Goal: Information Seeking & Learning: Learn about a topic

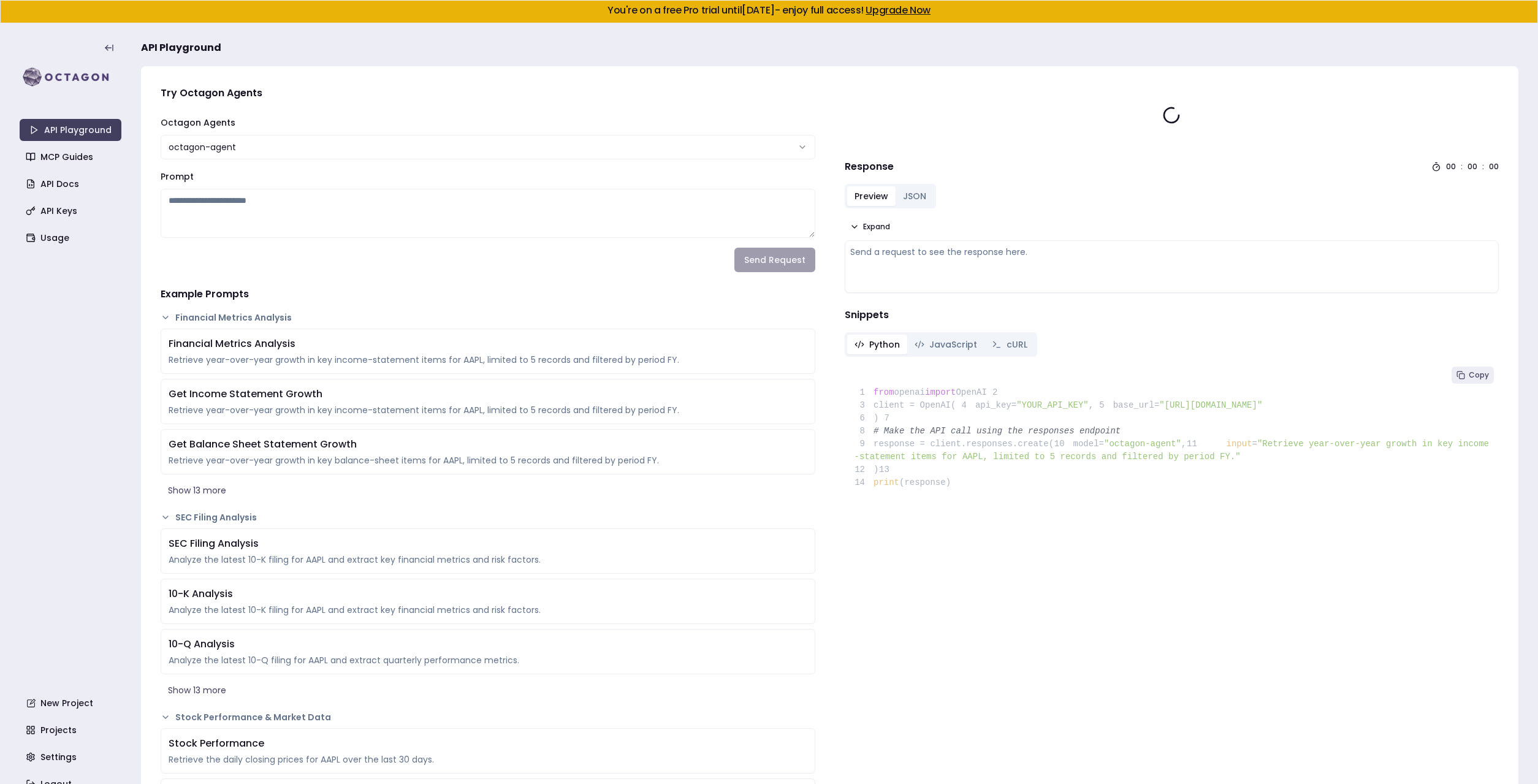
type textarea "**********"
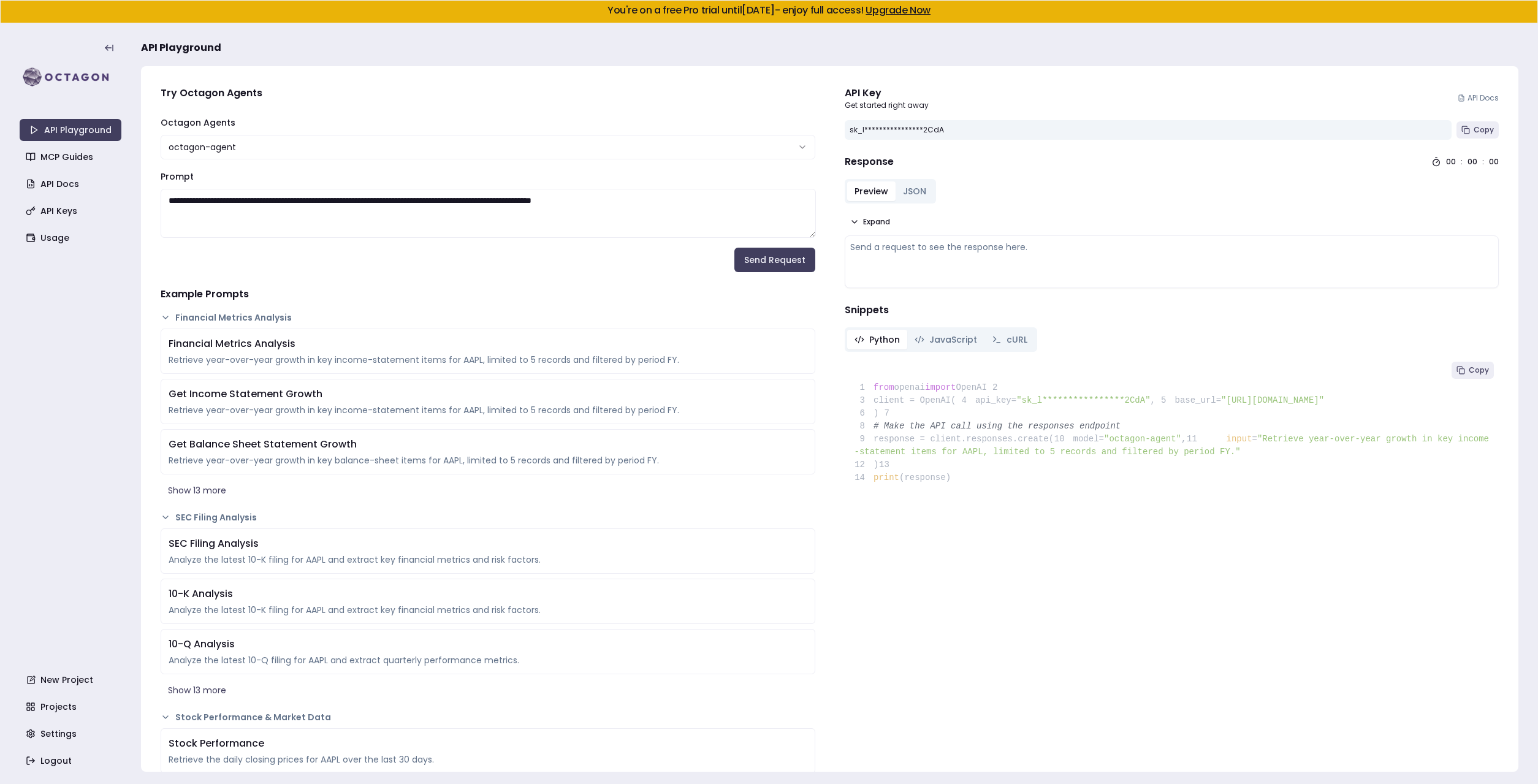
click at [905, 261] on div "Send a request to see the response here." at bounding box center [1172, 261] width 644 height 42
click at [895, 250] on div "Send a request to see the response here." at bounding box center [1172, 247] width 644 height 13
click at [550, 201] on textarea "**********" at bounding box center [489, 214] width 655 height 49
click at [56, 706] on link "Projects" at bounding box center [71, 707] width 101 height 22
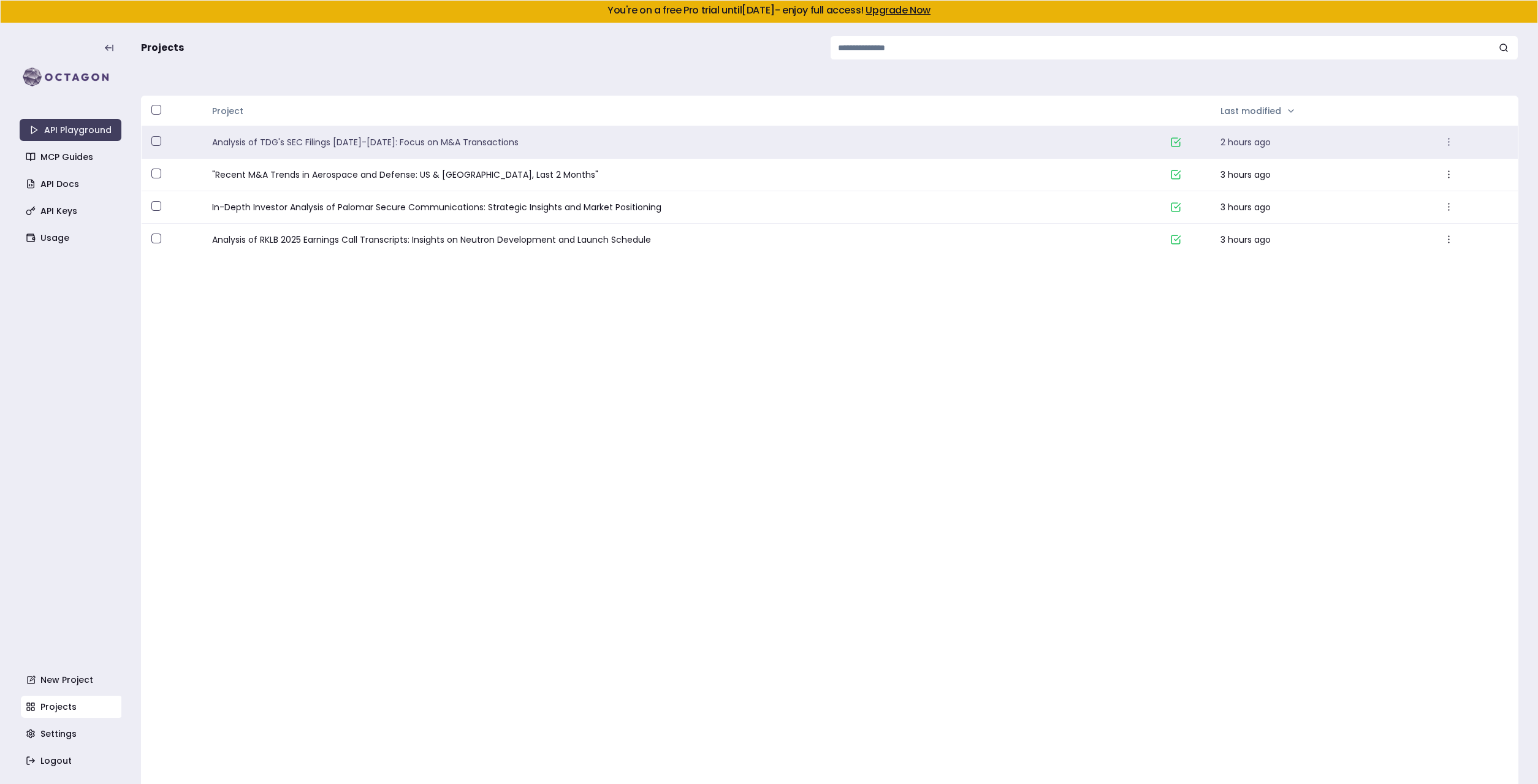
click at [509, 151] on div "Analysis of TDG's SEC Filings [DATE]-[DATE]: Focus on M&A Transactions" at bounding box center [686, 142] width 968 height 32
click at [298, 140] on link "Analysis of TDG's SEC Filings [DATE]-[DATE]: Focus on M&A Transactions" at bounding box center [687, 142] width 949 height 13
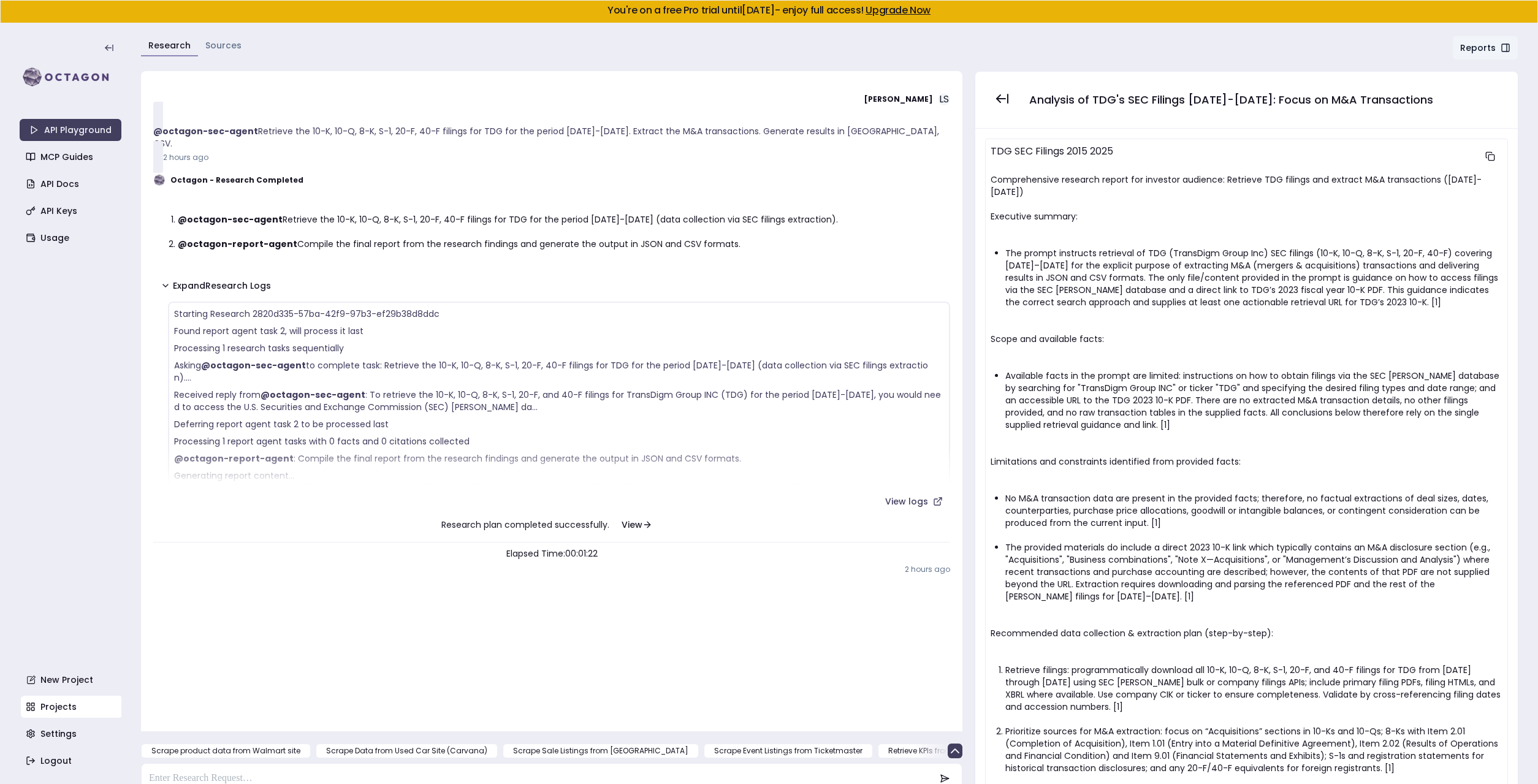
scroll to position [34, 0]
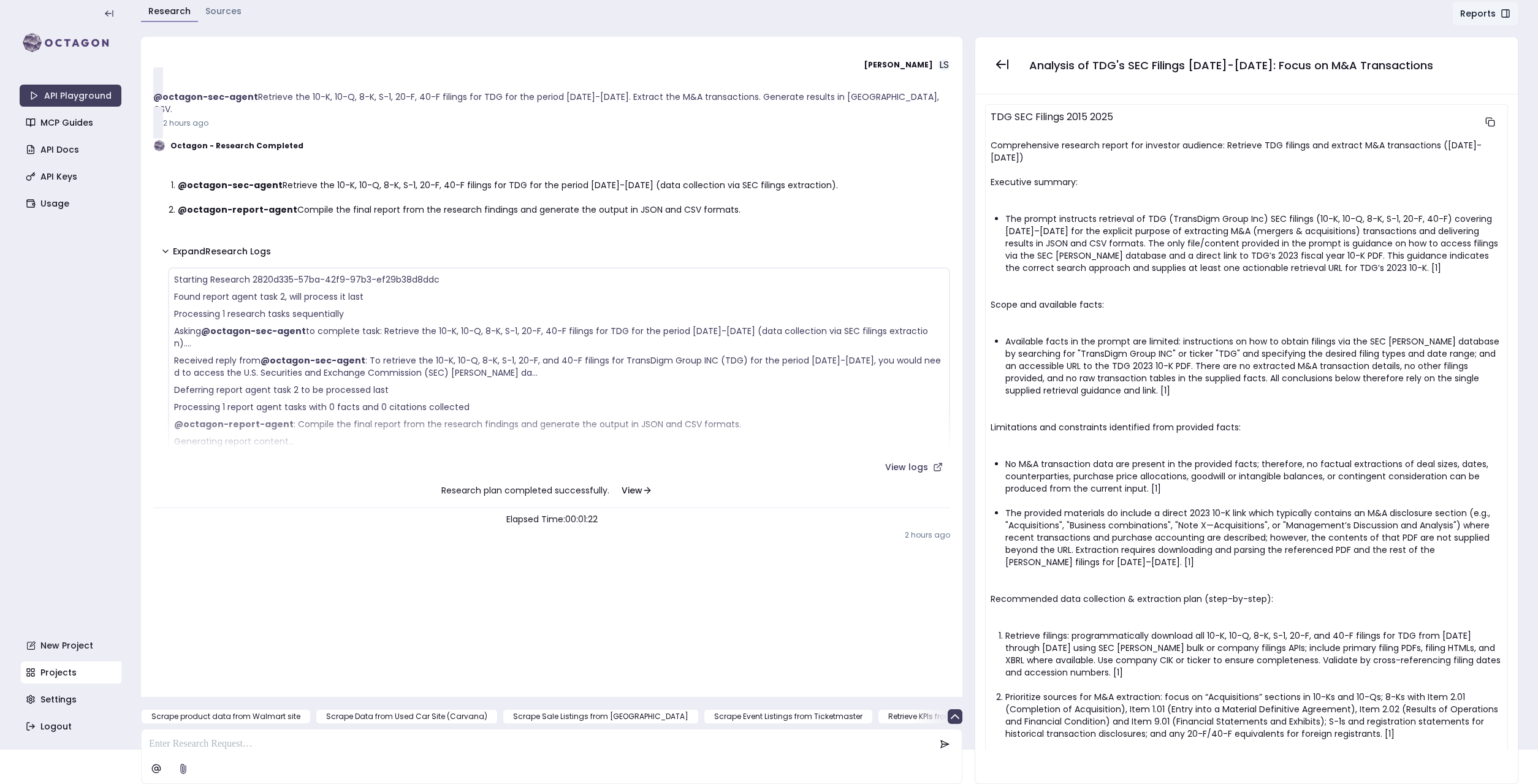
click at [189, 752] on div at bounding box center [552, 744] width 815 height 24
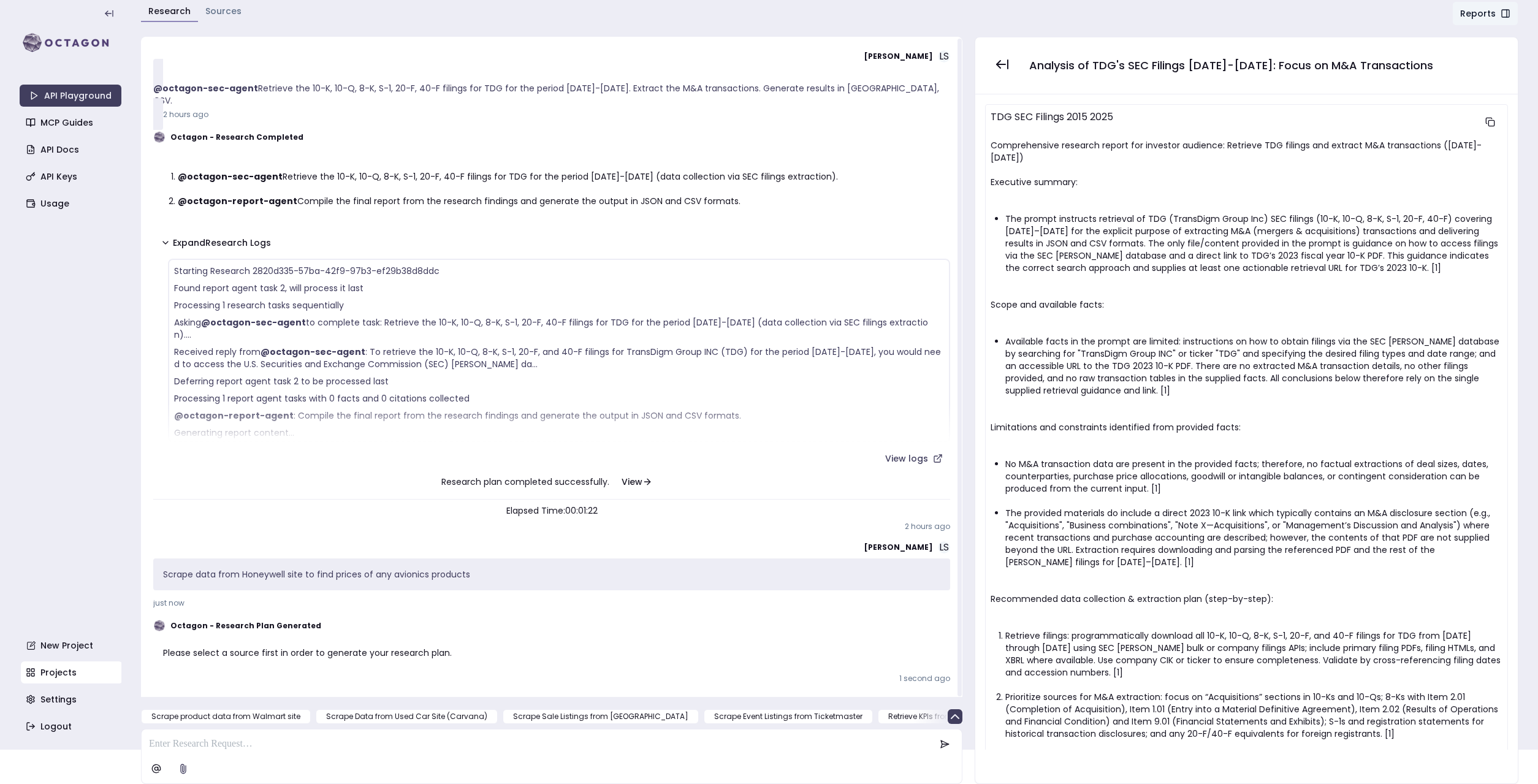
scroll to position [1, 0]
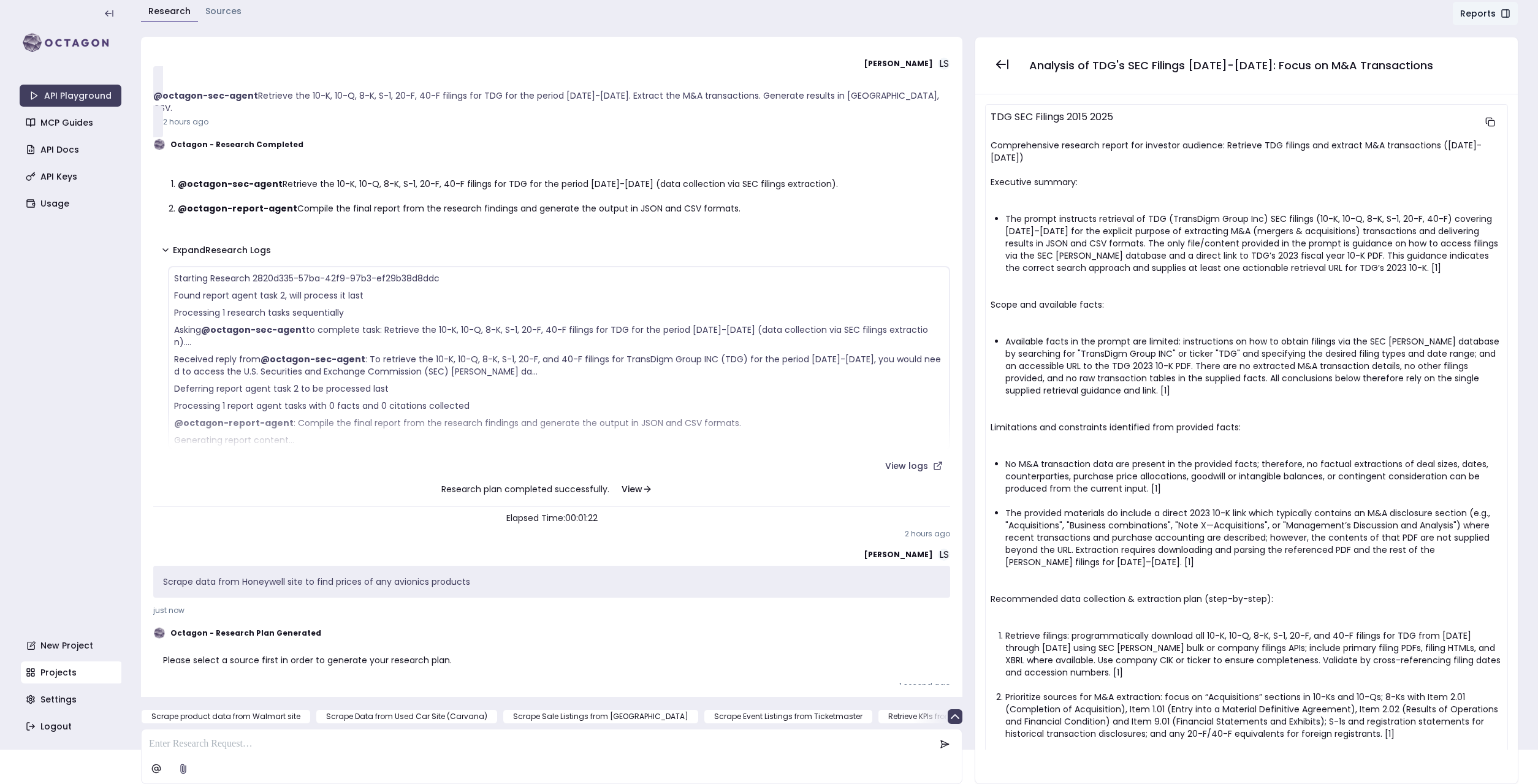
click at [218, 13] on link "Sources" at bounding box center [223, 11] width 36 height 13
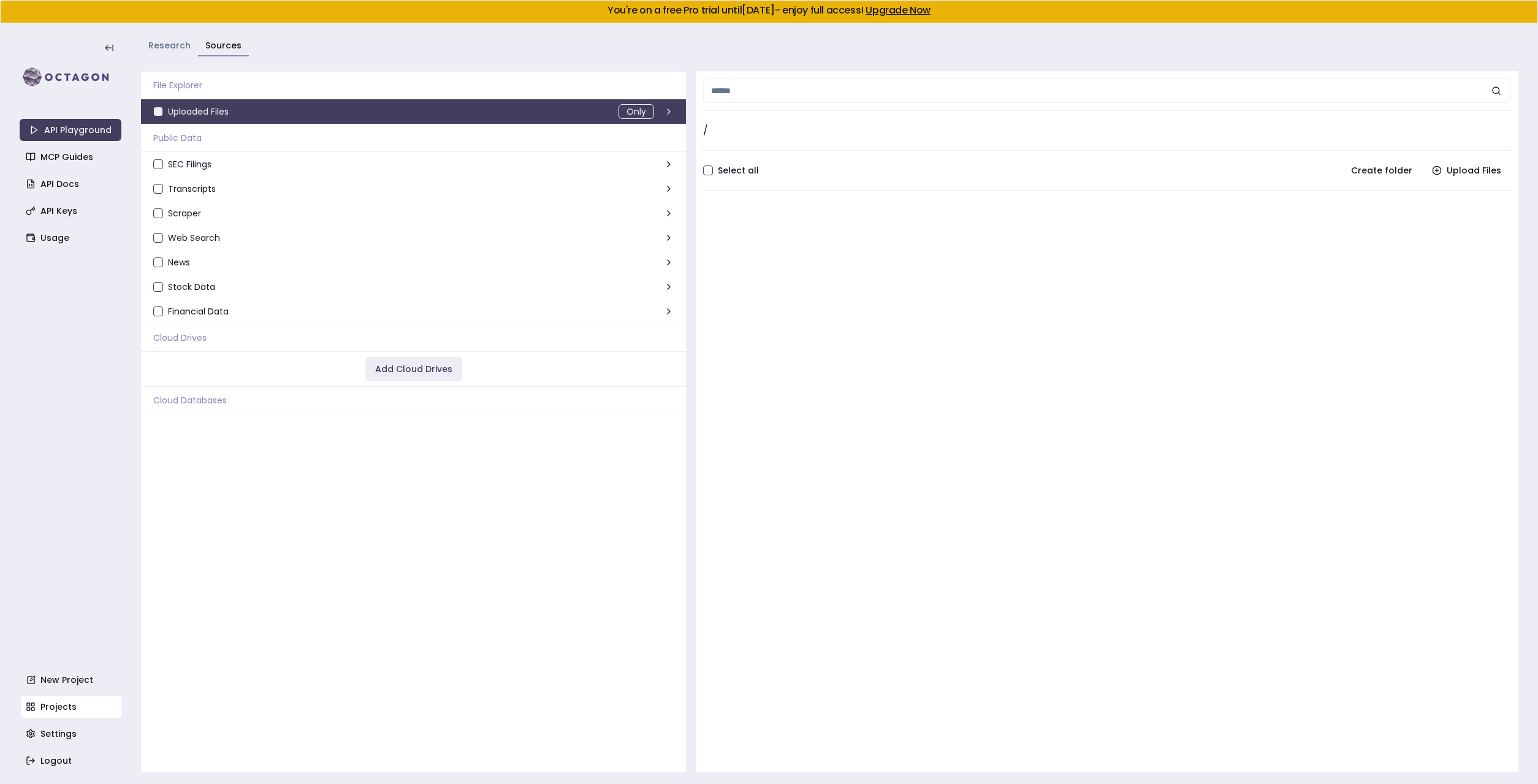
click at [708, 171] on button "Select all" at bounding box center [708, 171] width 10 height 10
click at [171, 41] on link "Research" at bounding box center [169, 45] width 42 height 13
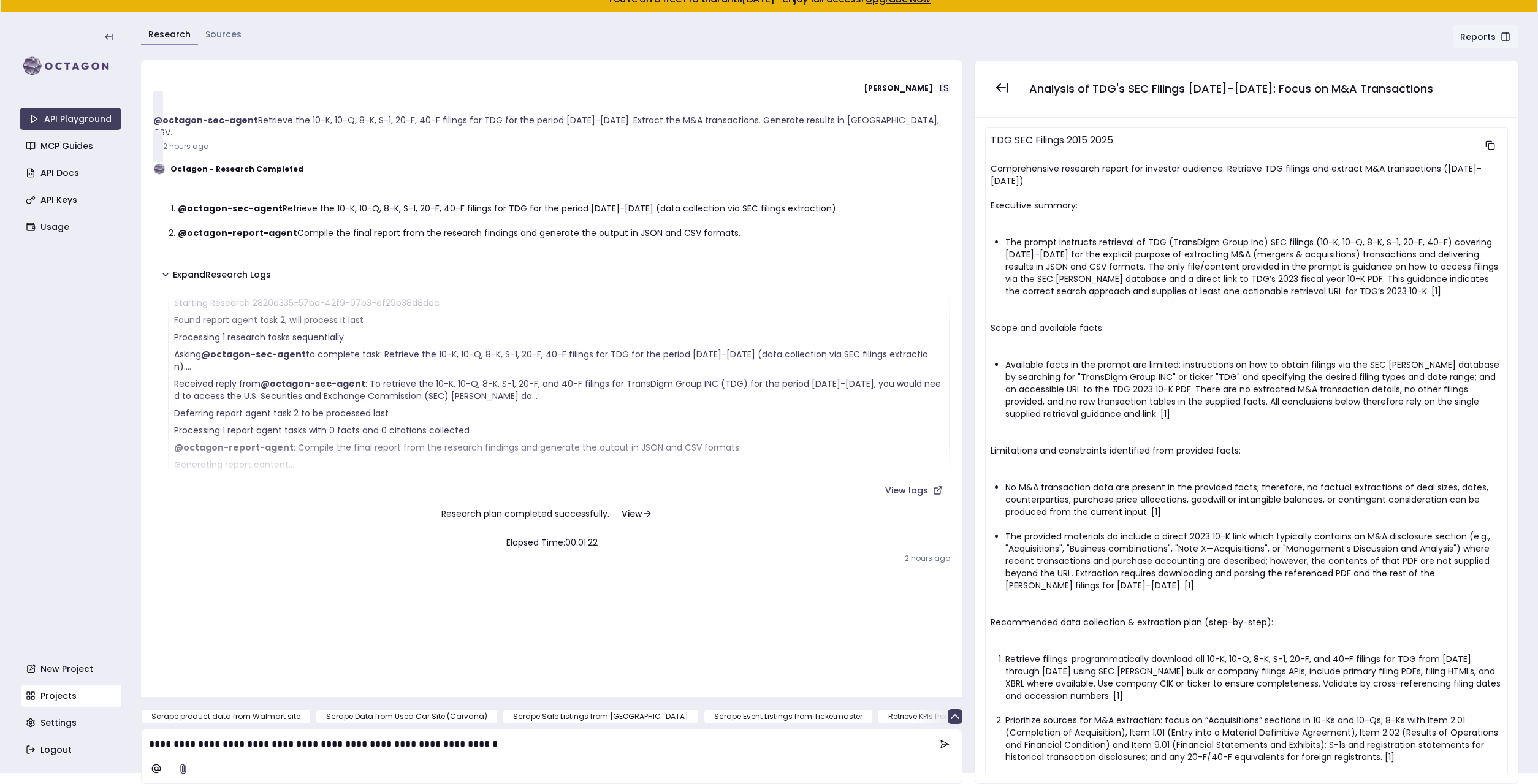
scroll to position [29, 0]
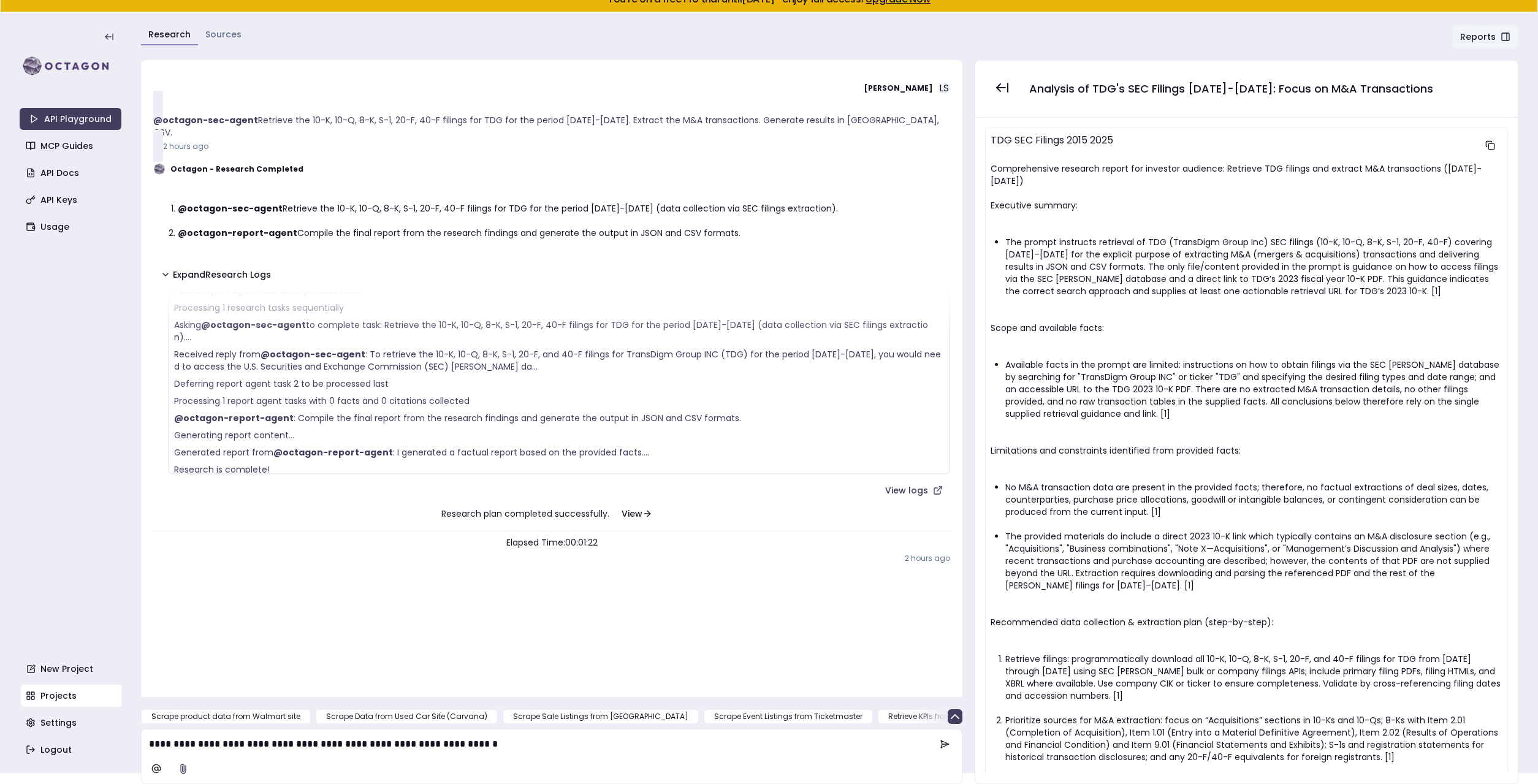
click at [947, 746] on icon at bounding box center [945, 744] width 10 height 10
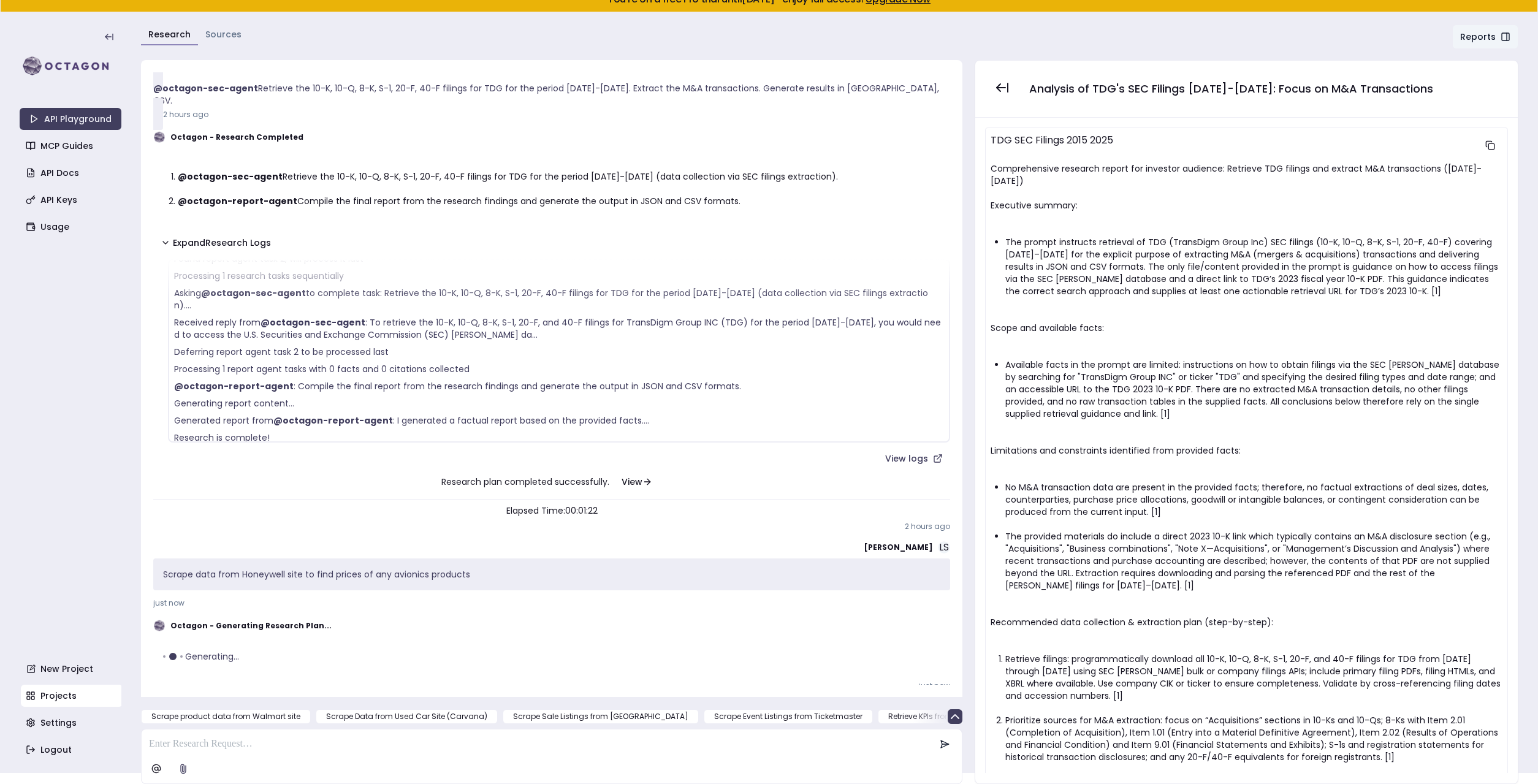
scroll to position [24, 0]
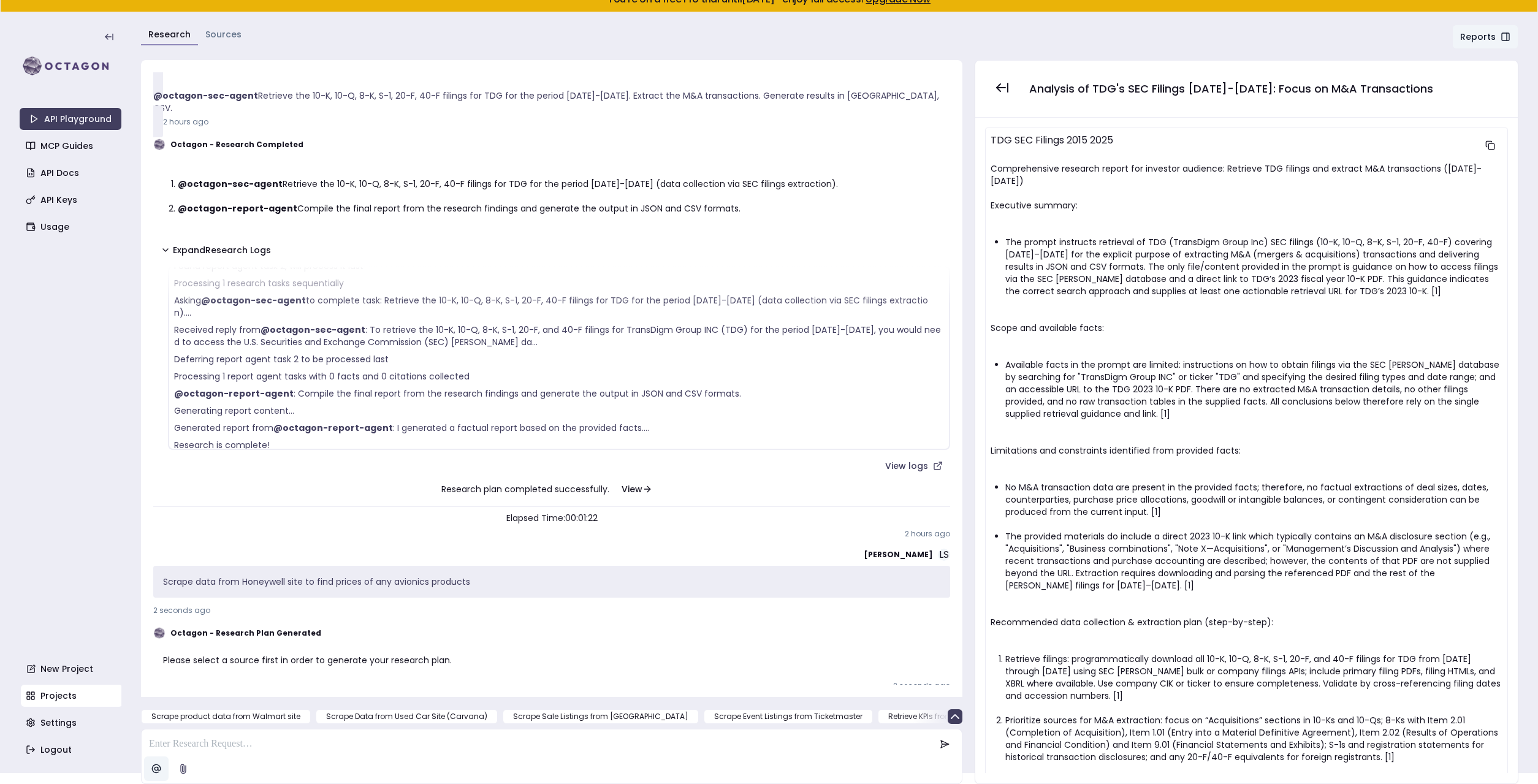
click at [153, 771] on html "You're on a free Pro trial until [DATE] - enjoy full access! Upgrade Now API Pl…" at bounding box center [769, 381] width 1538 height 784
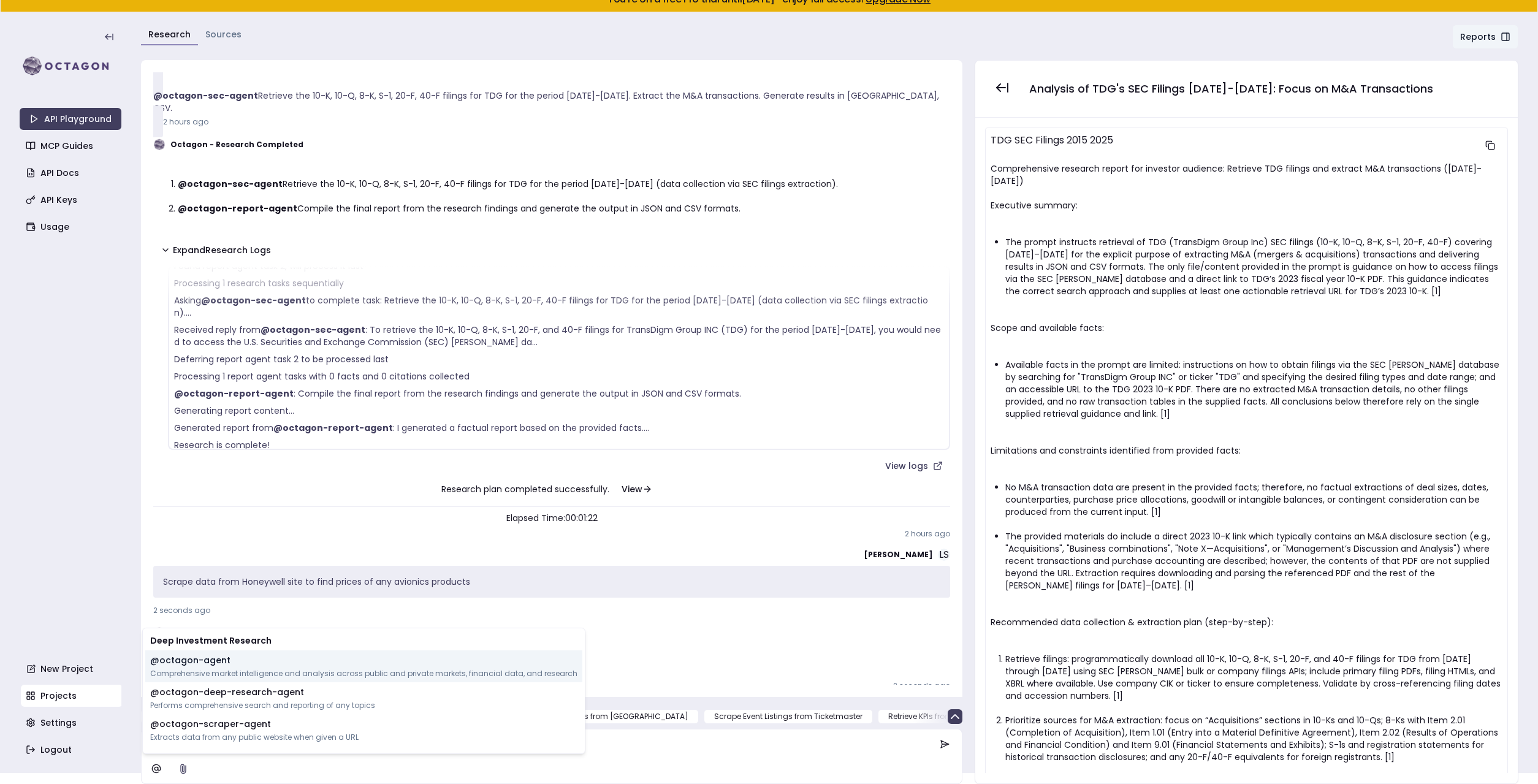
click at [242, 669] on p "Comprehensive market intelligence and analysis across public and private market…" at bounding box center [364, 674] width 427 height 10
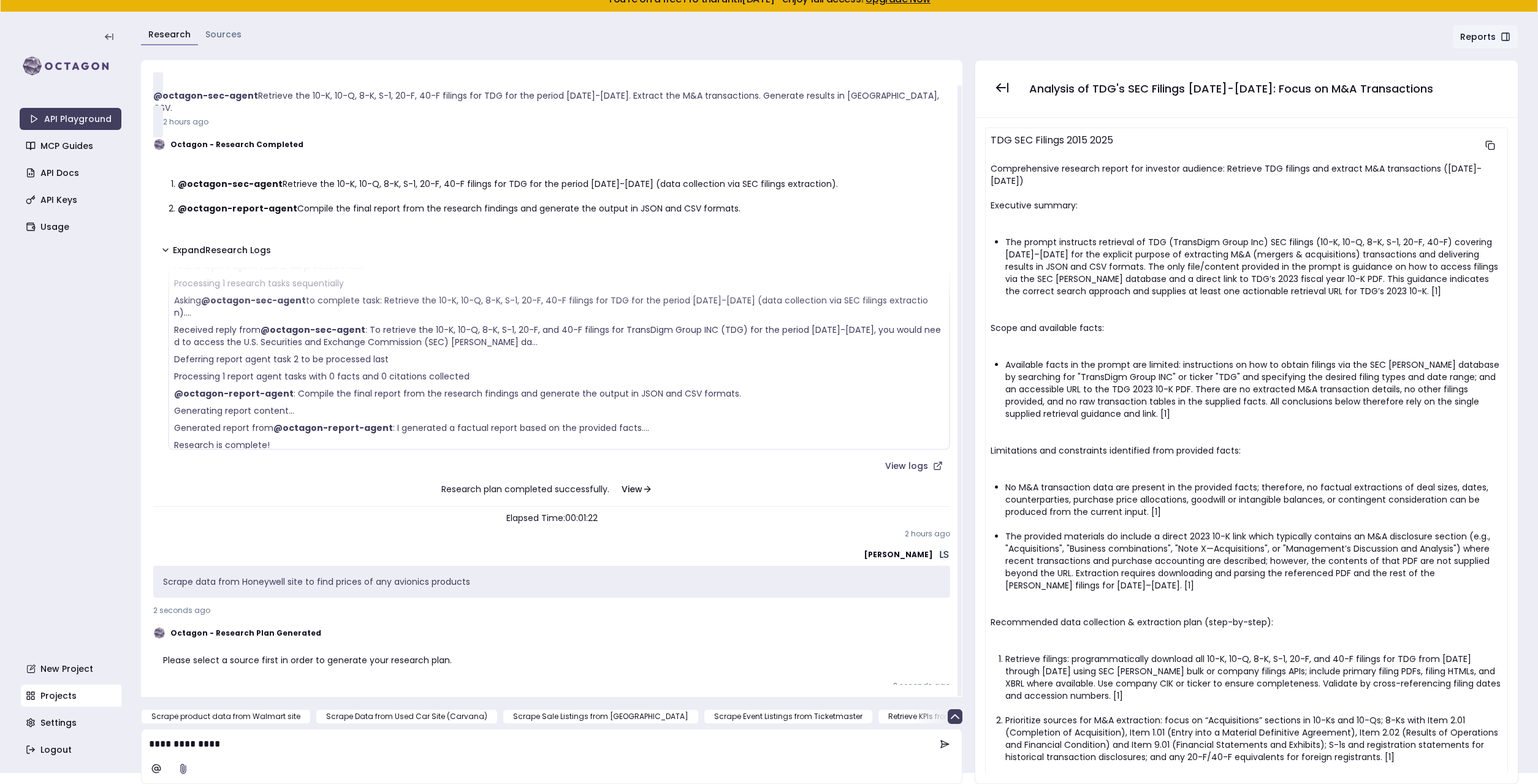
click at [265, 744] on p "**********" at bounding box center [542, 744] width 787 height 15
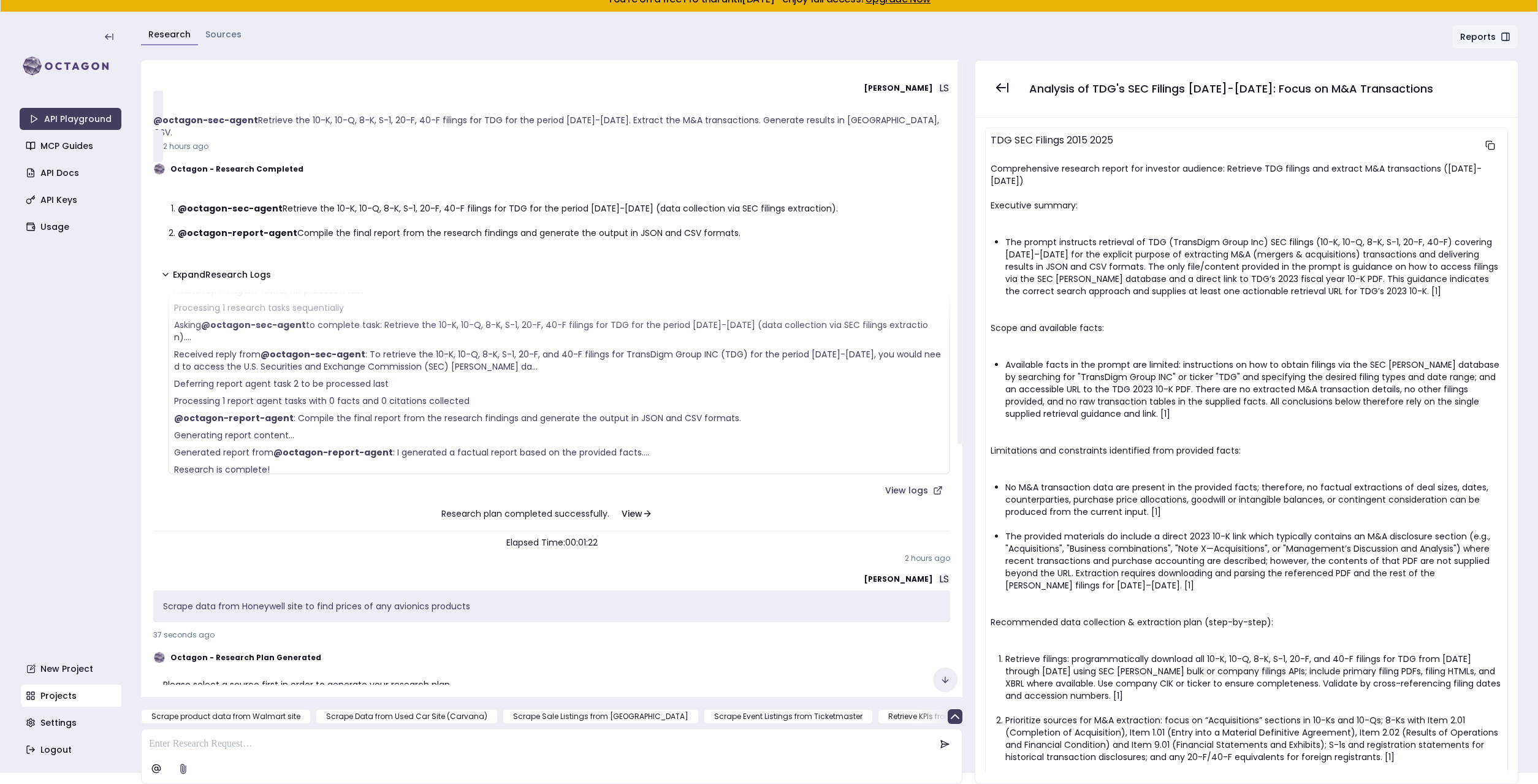
scroll to position [0, 0]
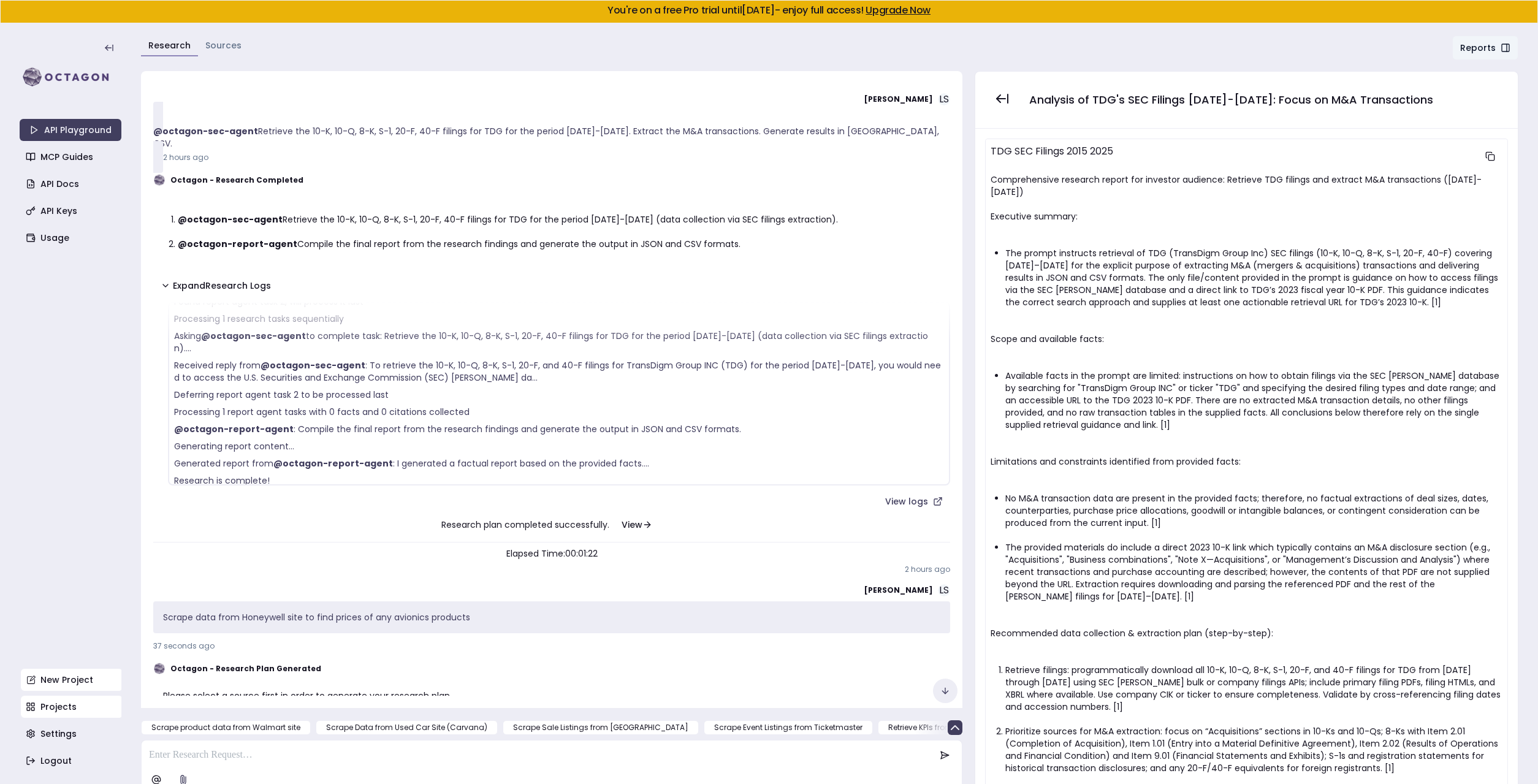
click at [57, 686] on link "New Project" at bounding box center [71, 680] width 101 height 22
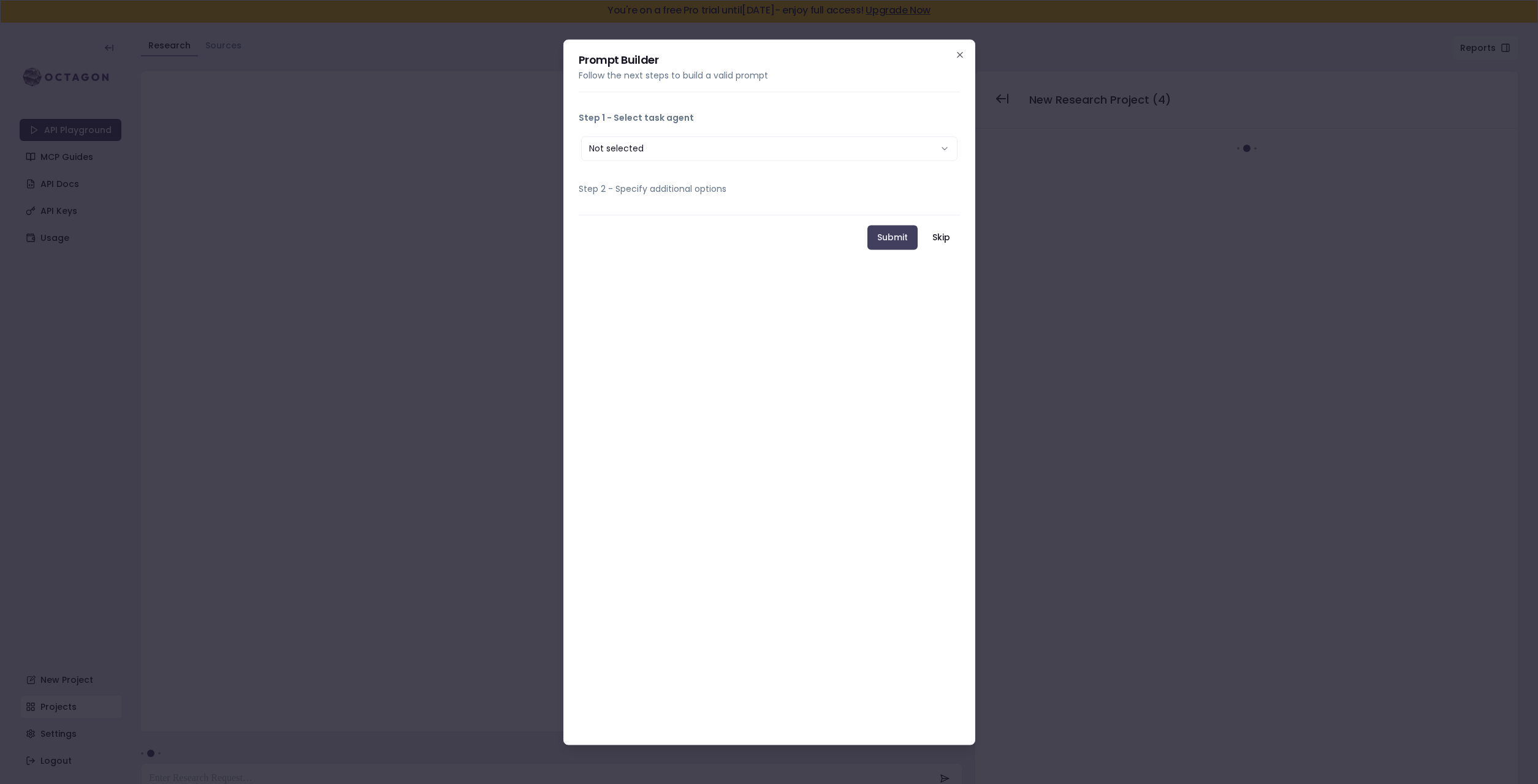
scroll to position [23, 0]
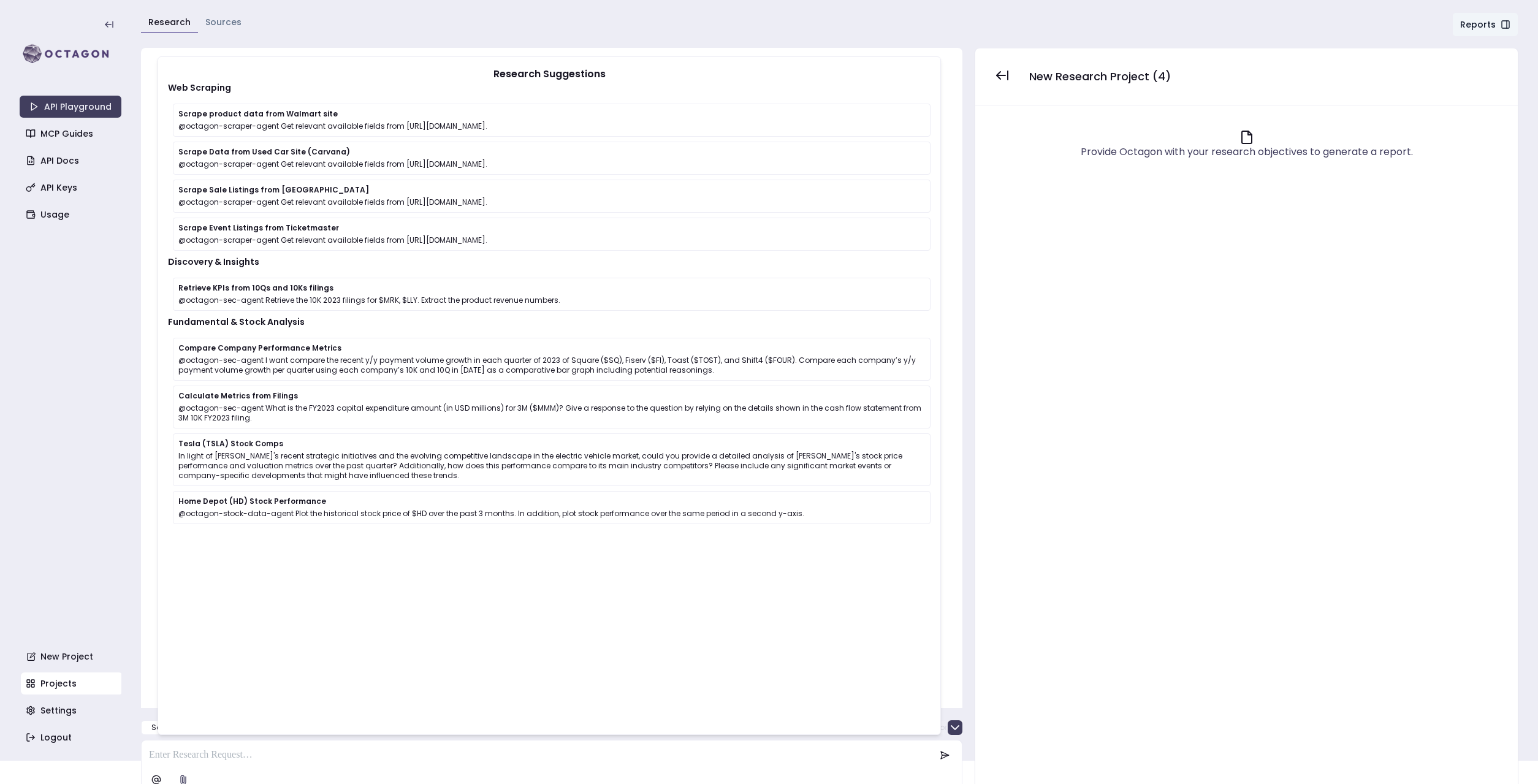
click at [48, 682] on link "Projects" at bounding box center [71, 684] width 101 height 22
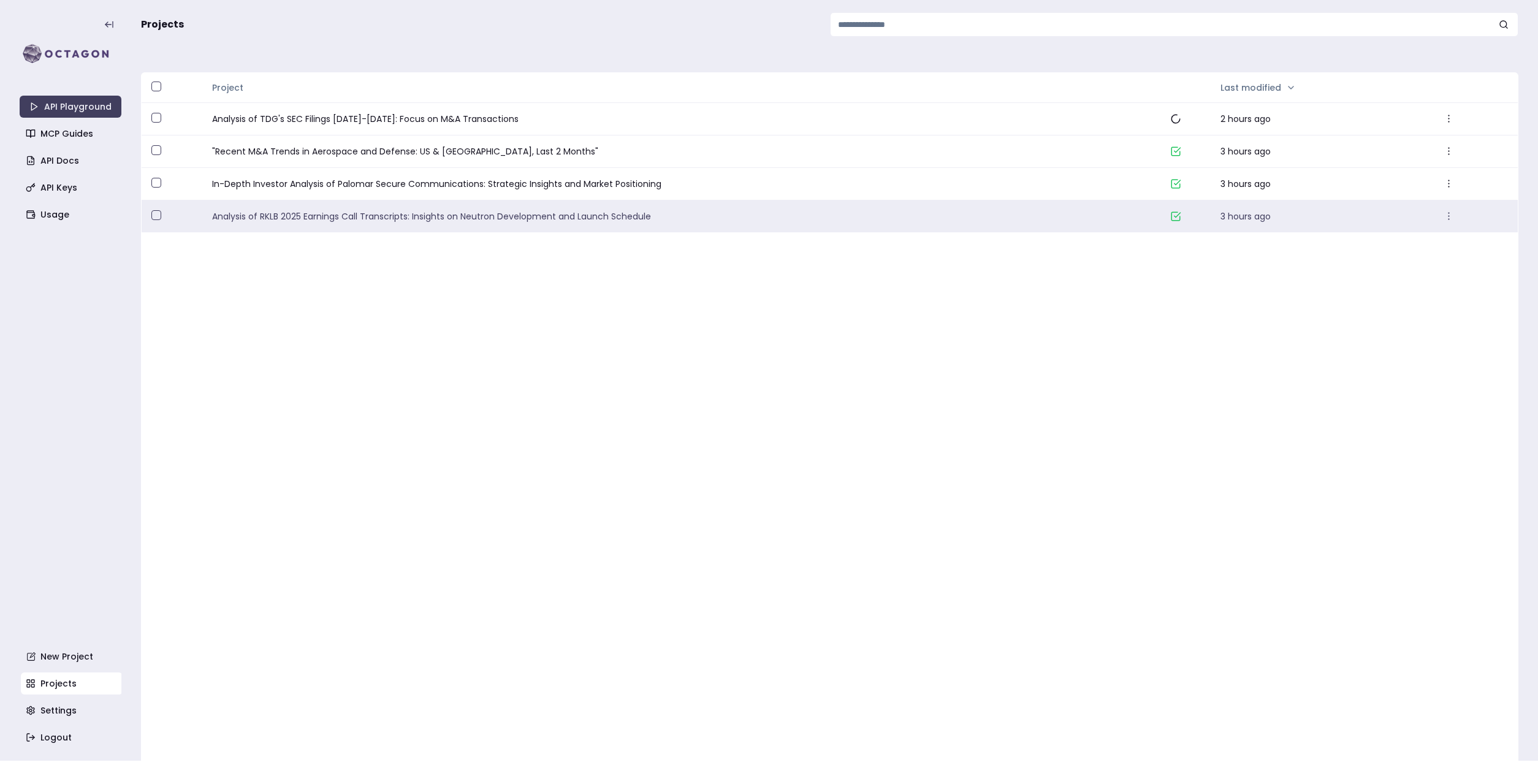
click at [513, 222] on link "Analysis of RKLB 2025 Earnings Call Transcripts: Insights on Neutron Developmen…" at bounding box center [687, 216] width 949 height 13
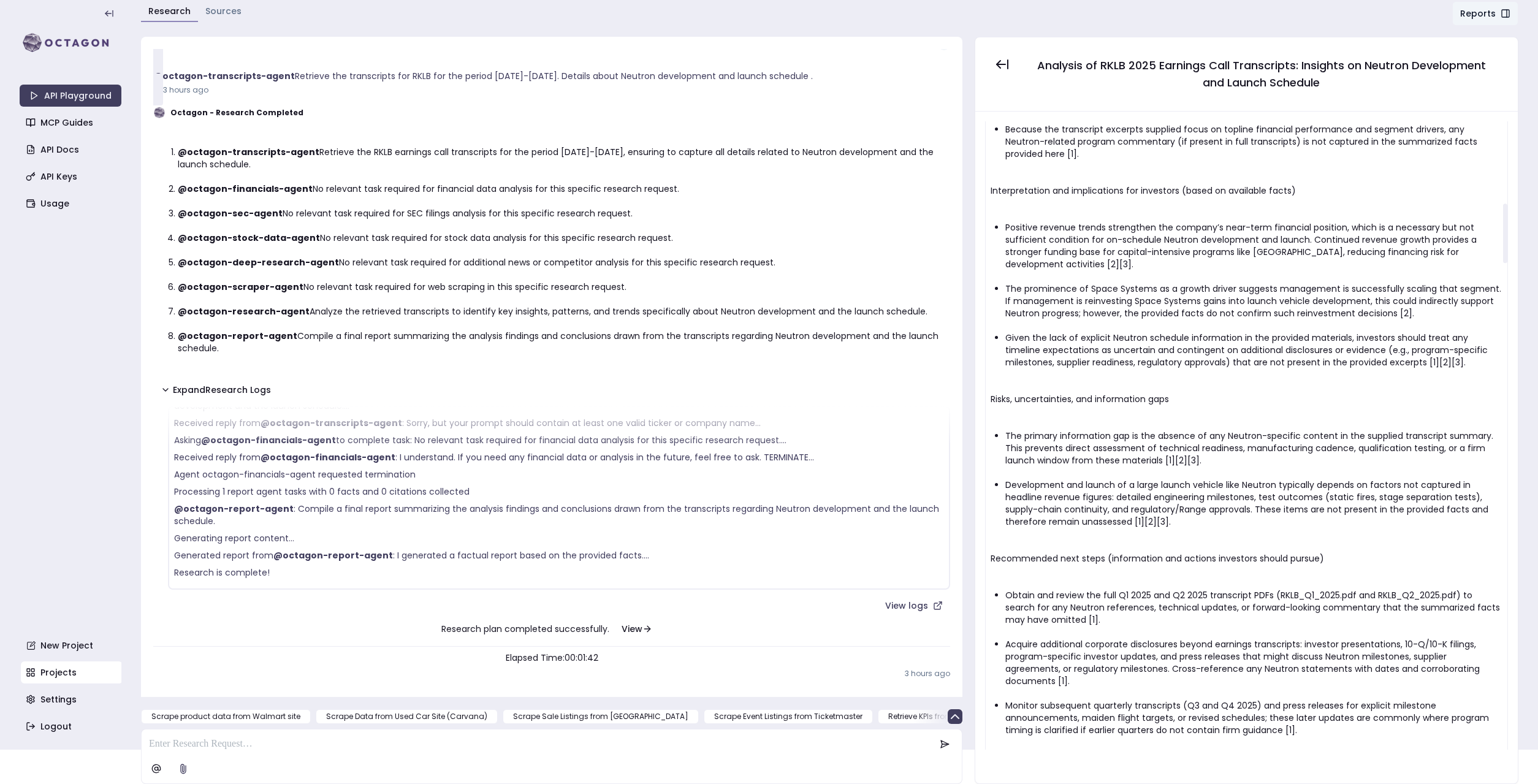
scroll to position [947, 0]
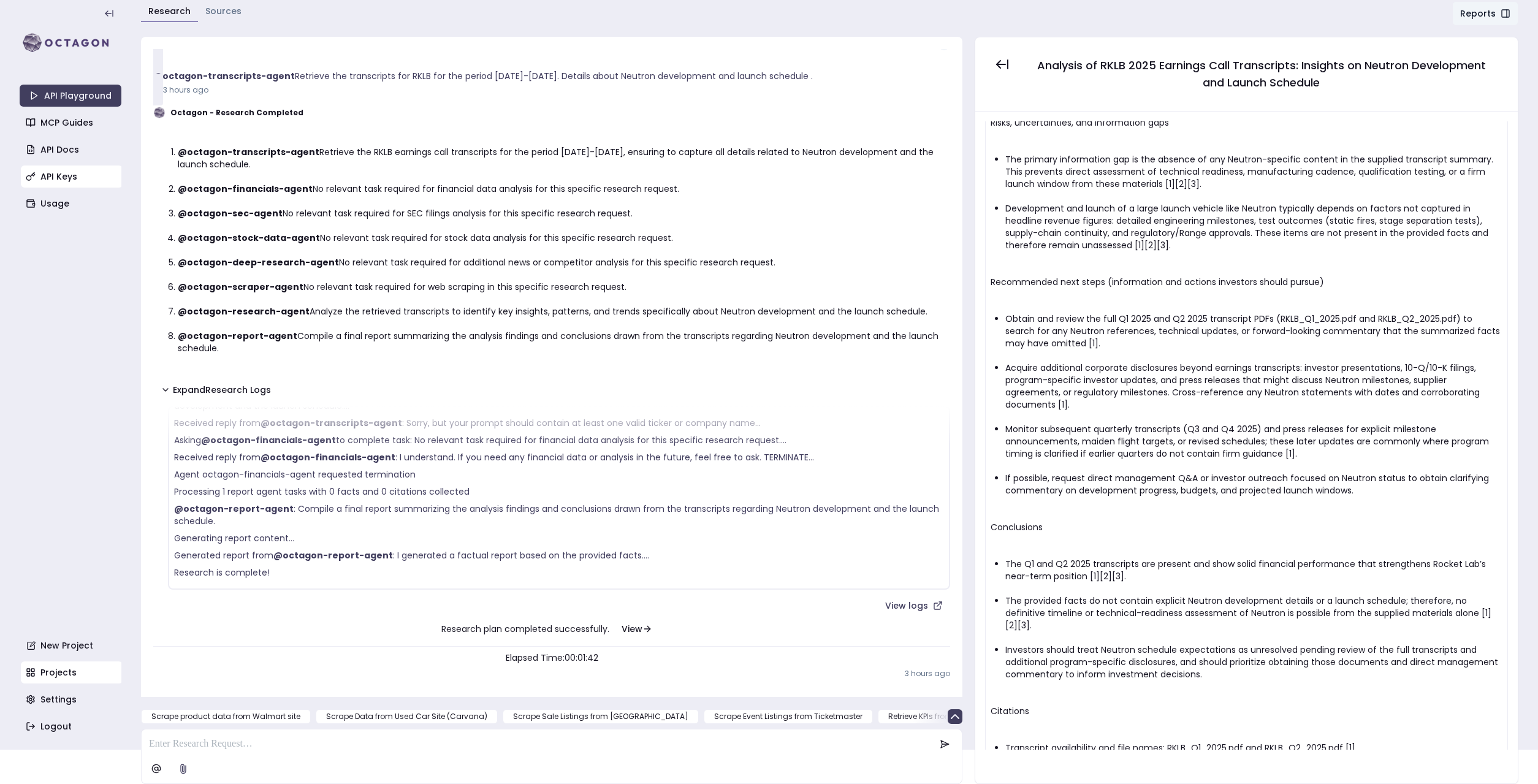
click at [61, 175] on link "API Keys" at bounding box center [71, 176] width 101 height 22
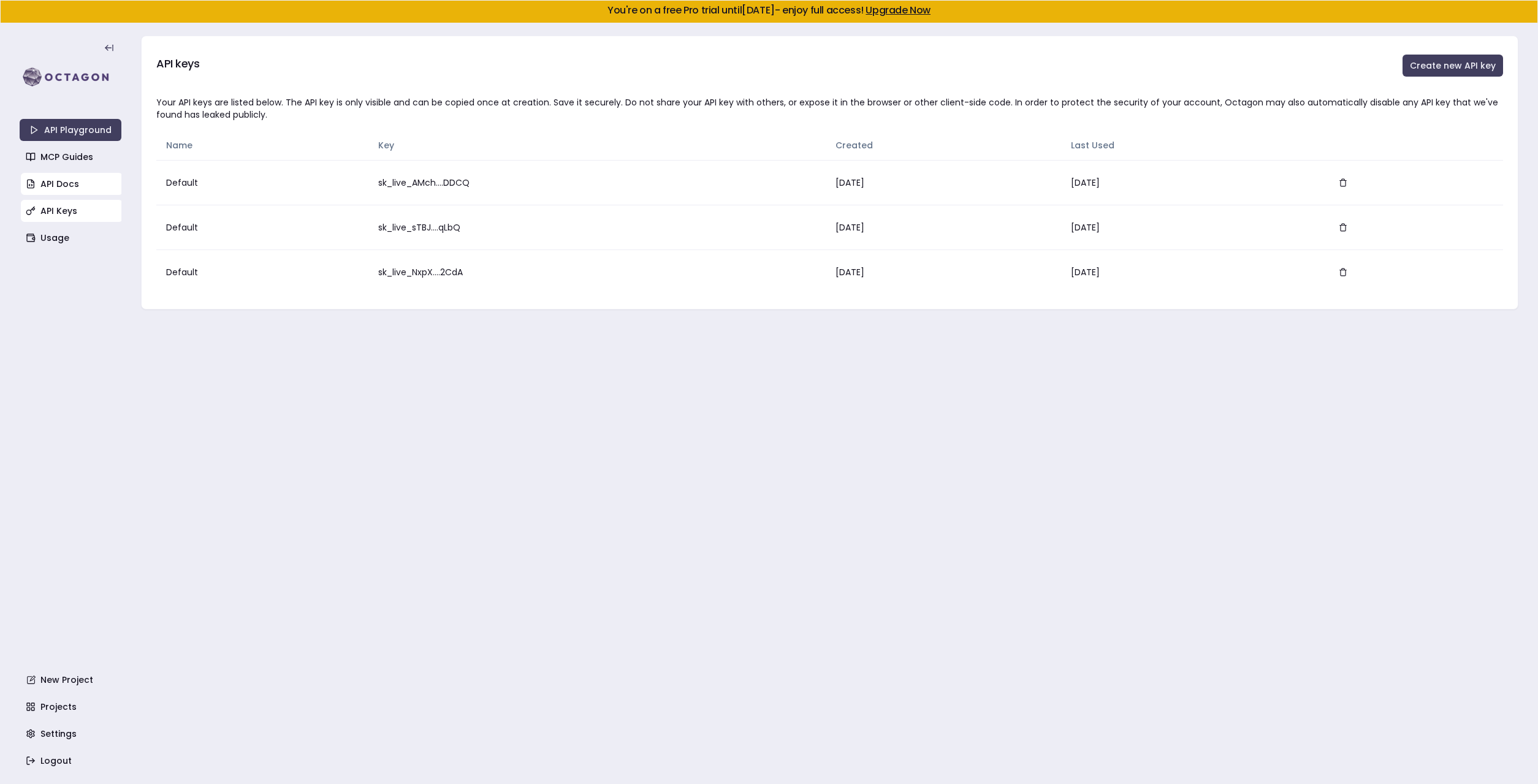
click at [61, 175] on link "API Docs" at bounding box center [71, 183] width 101 height 22
click at [49, 129] on link "API Playground" at bounding box center [70, 130] width 101 height 22
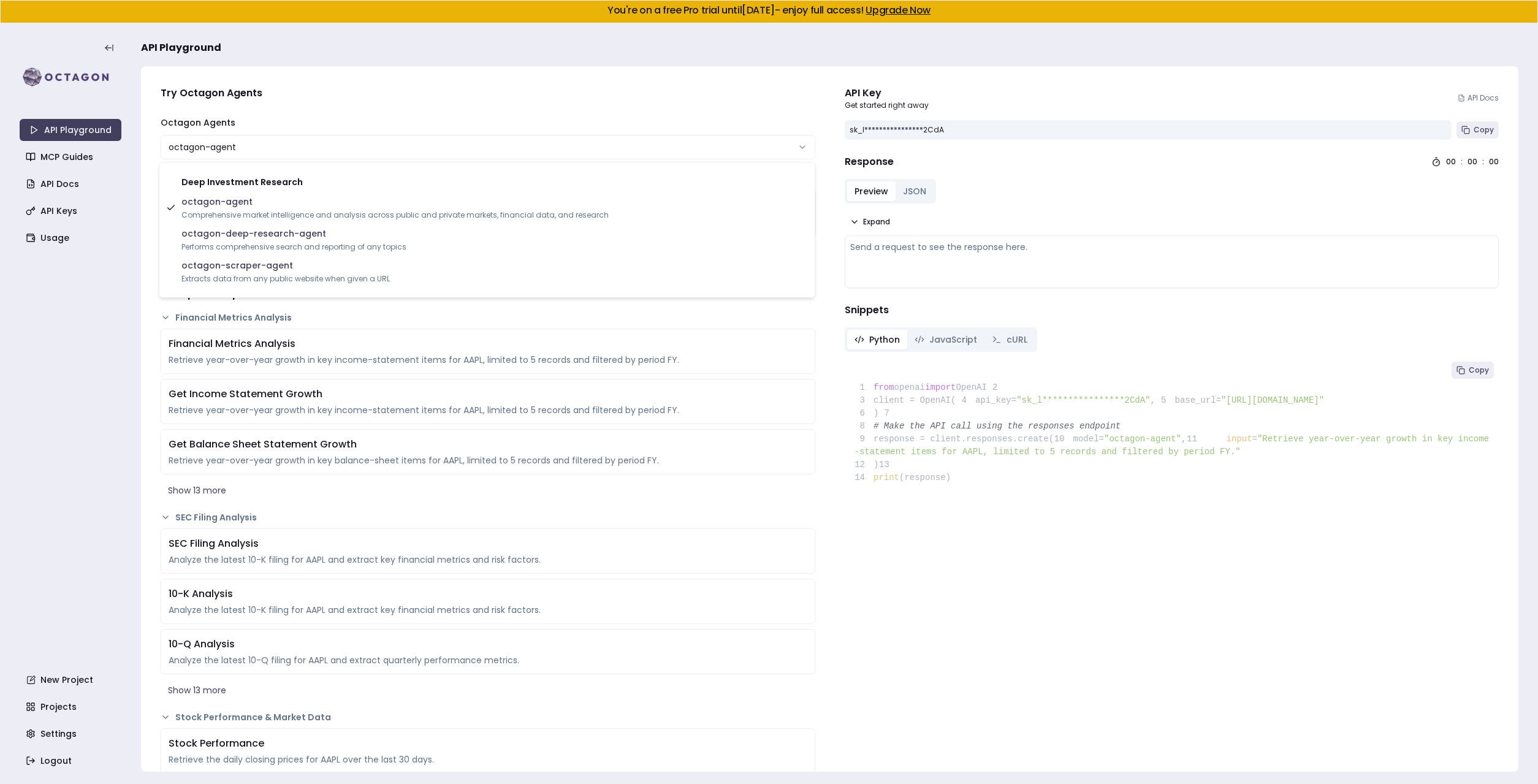
click at [312, 145] on html "**********" at bounding box center [769, 392] width 1538 height 784
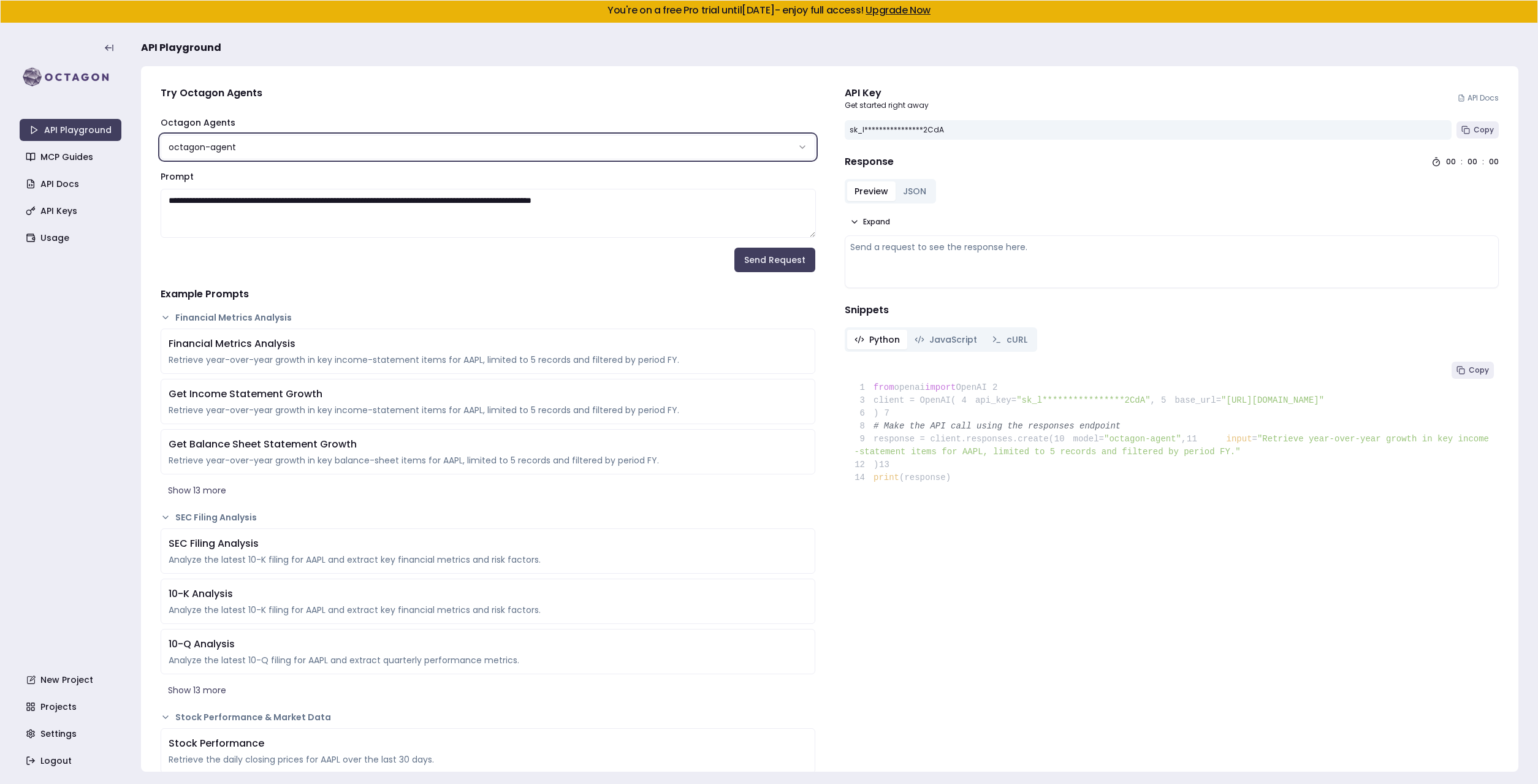
click at [149, 275] on html "**********" at bounding box center [769, 392] width 1538 height 784
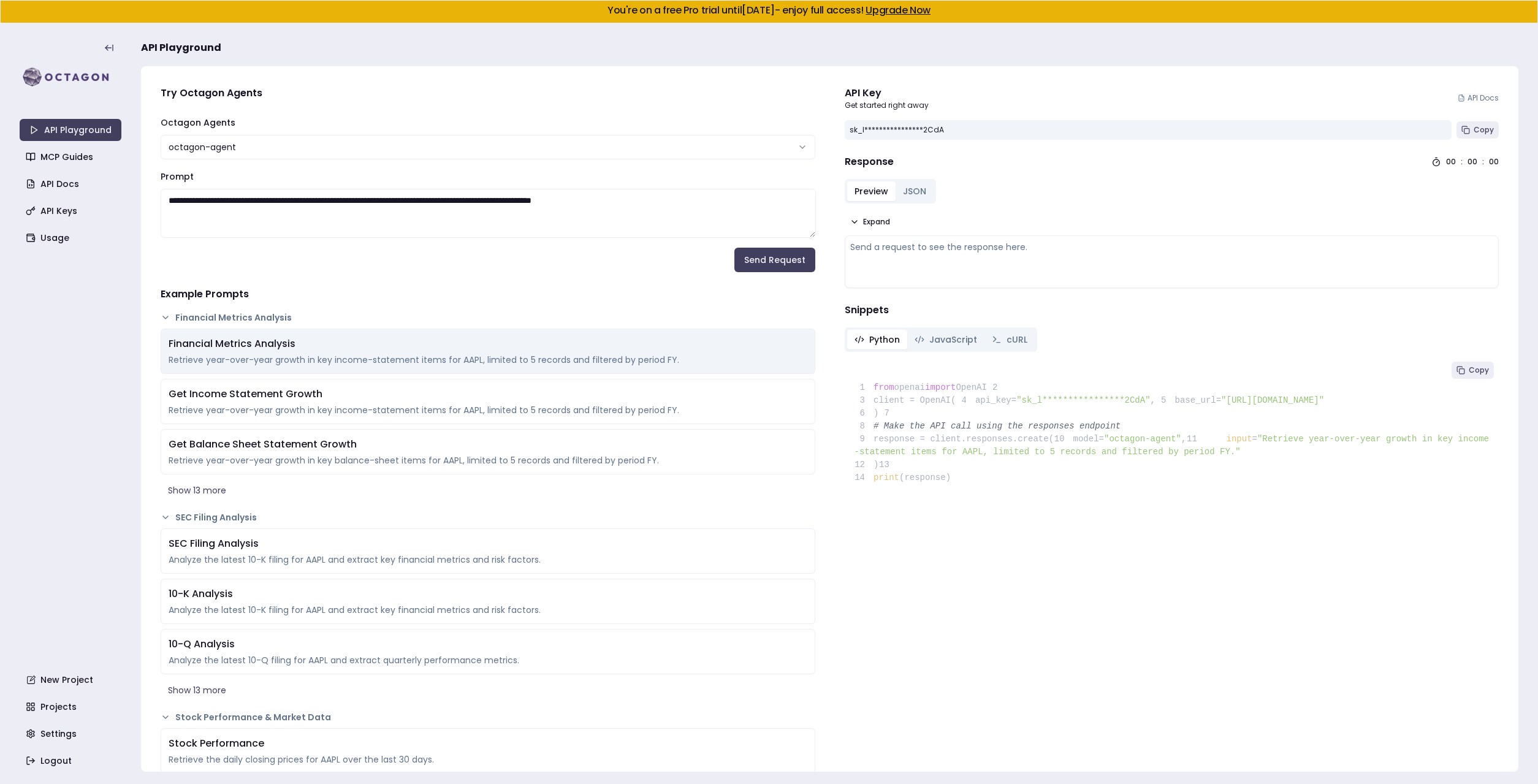
click at [311, 347] on div "Financial Metrics Analysis" at bounding box center [488, 343] width 639 height 15
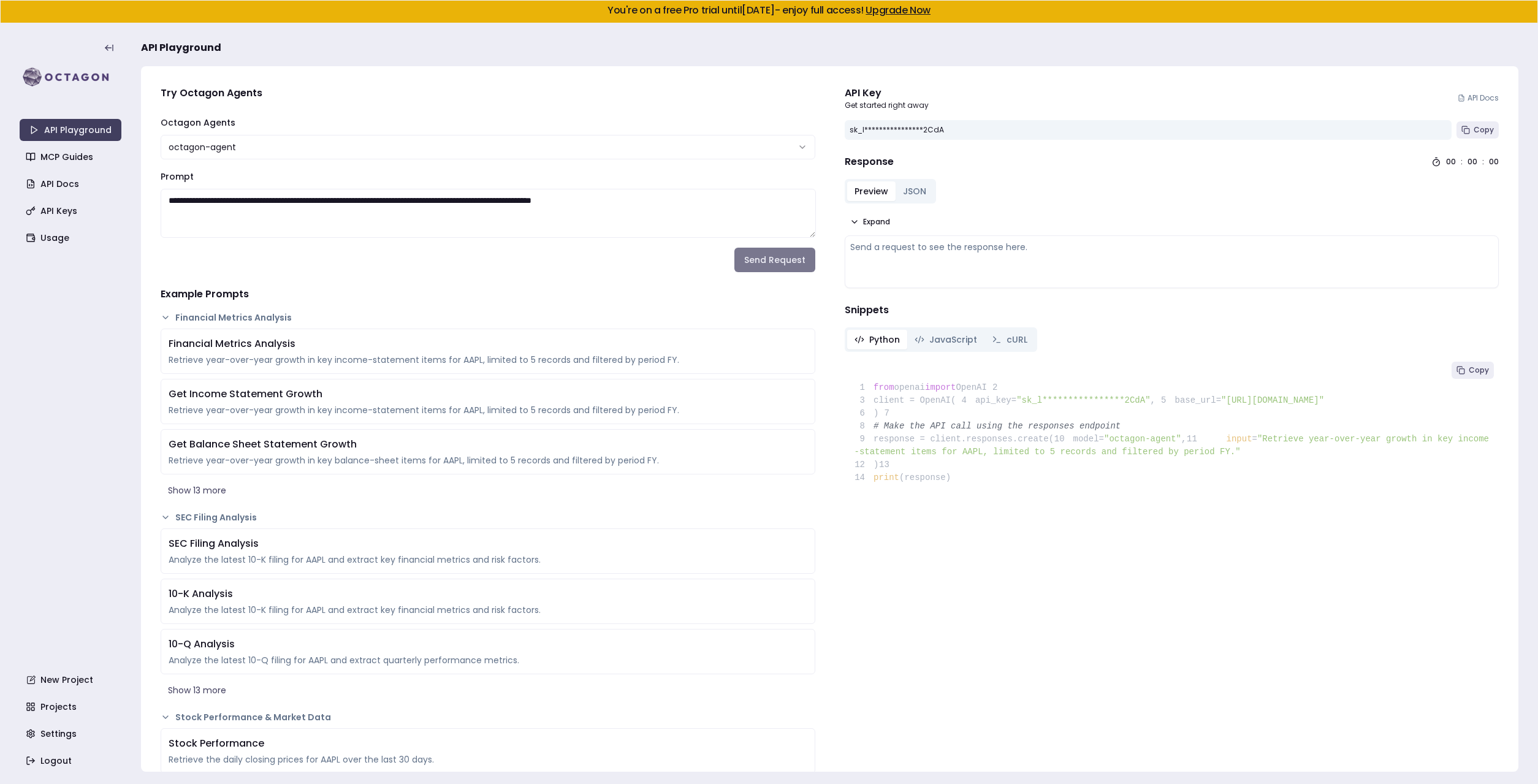
click at [750, 263] on button "Send Request" at bounding box center [774, 259] width 81 height 24
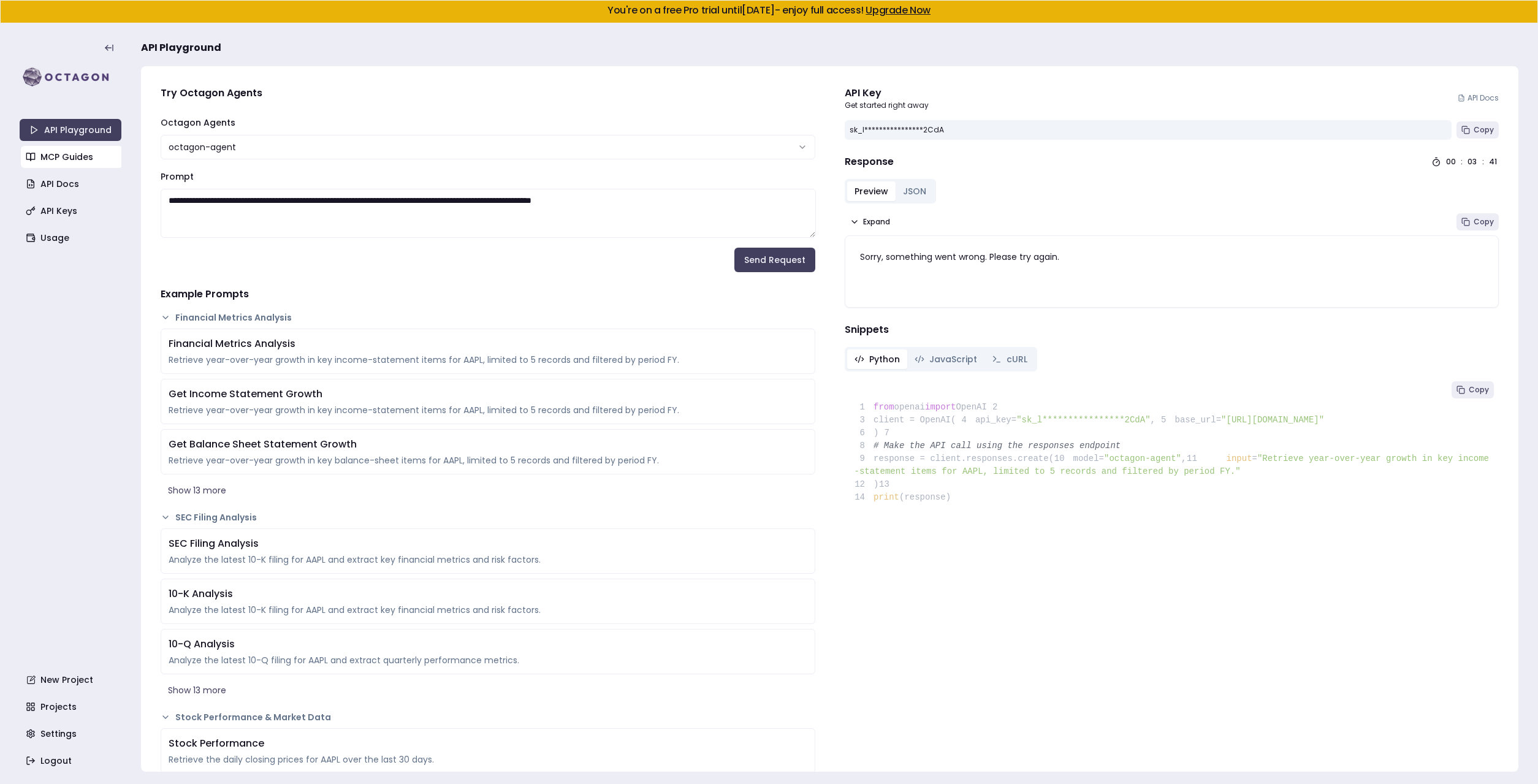
click at [70, 153] on link "MCP Guides" at bounding box center [71, 157] width 101 height 22
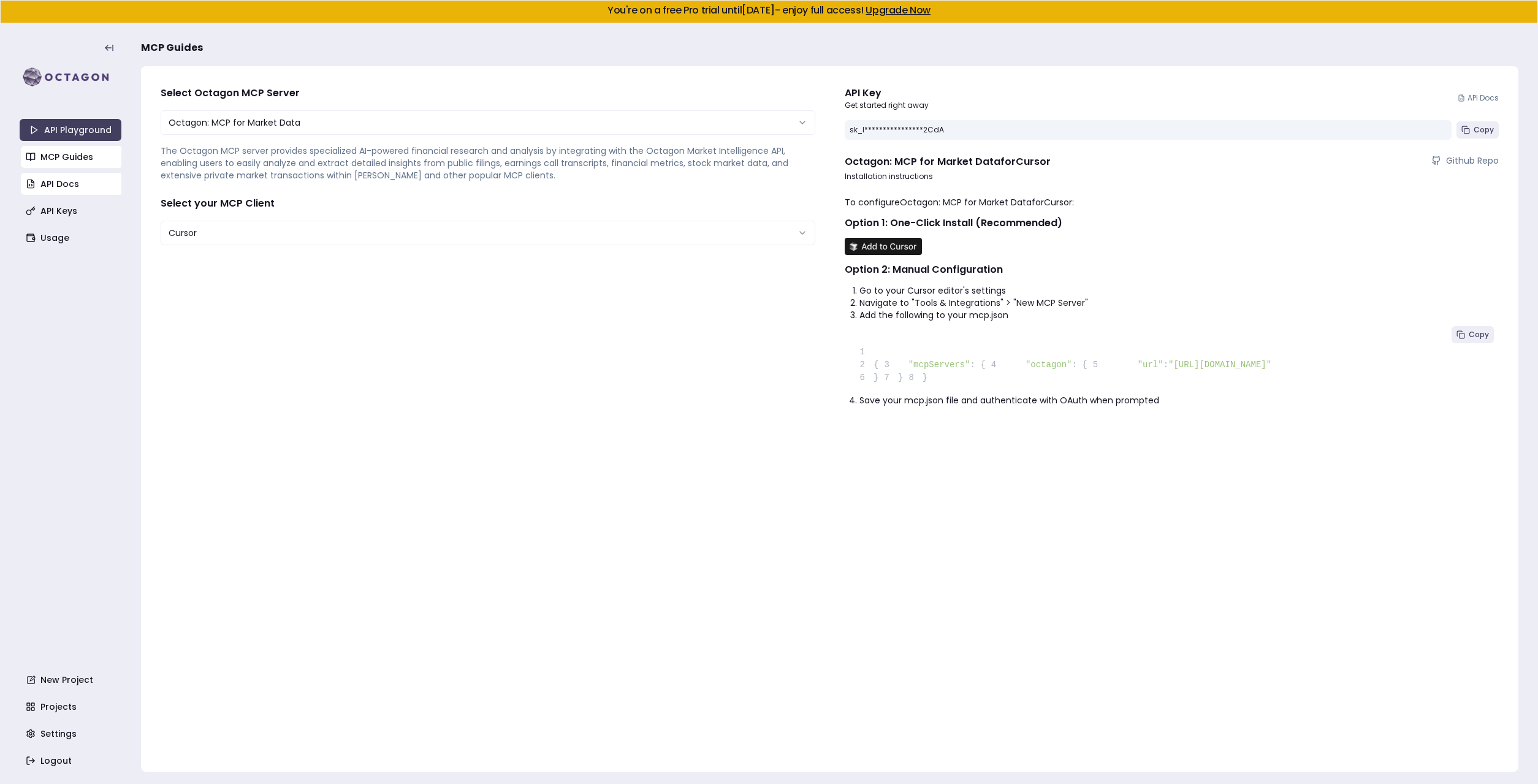
click at [59, 181] on link "API Docs" at bounding box center [71, 183] width 101 height 22
